Goal: Transaction & Acquisition: Subscribe to service/newsletter

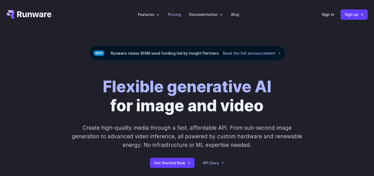
click at [173, 15] on link "Pricing" at bounding box center [174, 14] width 13 height 6
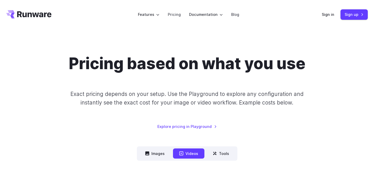
scroll to position [10, 0]
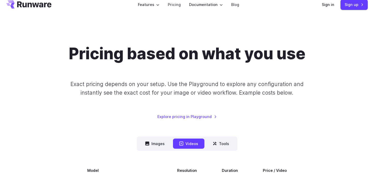
click at [157, 149] on nav "Images Videos Tools ****** ****** *****" at bounding box center [187, 143] width 101 height 14
click at [157, 147] on button "Images" at bounding box center [155, 143] width 32 height 10
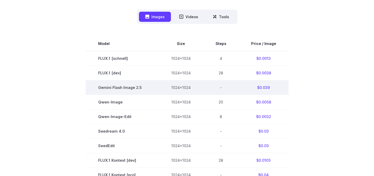
scroll to position [0, 0]
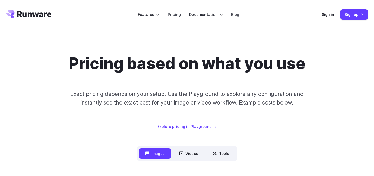
click at [33, 19] on header "Features Tasks Image generation Video generation Sonic Inference Engine™ Models…" at bounding box center [187, 14] width 374 height 29
click at [41, 16] on icon "Go to /" at bounding box center [28, 14] width 45 height 8
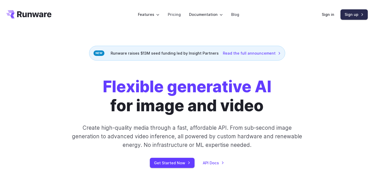
click at [349, 15] on link "Sign up" at bounding box center [354, 14] width 27 height 10
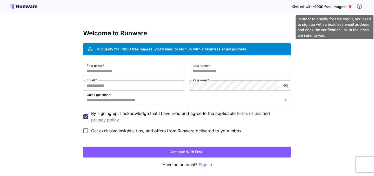
click at [359, 8] on icon "\a In order to qualify for free credit, you need to sign up with a business ema…" at bounding box center [359, 6] width 6 height 6
